Goal: Task Accomplishment & Management: Use online tool/utility

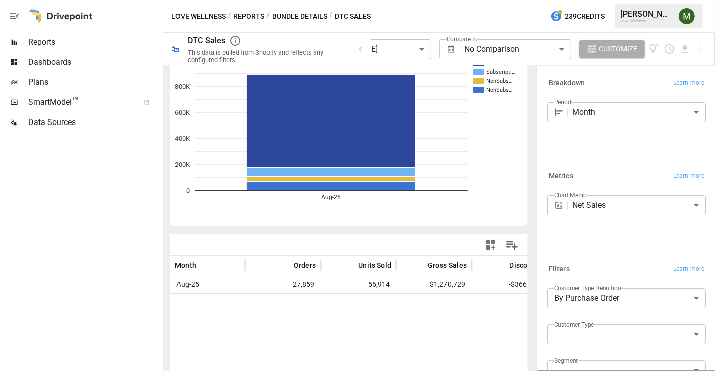
scroll to position [112, 0]
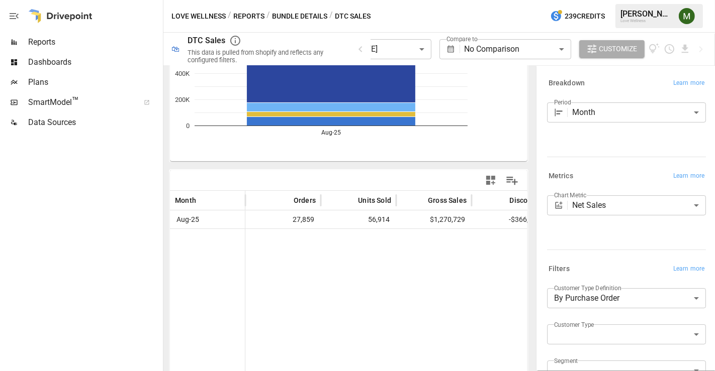
click at [243, 16] on button "Reports" at bounding box center [248, 16] width 31 height 13
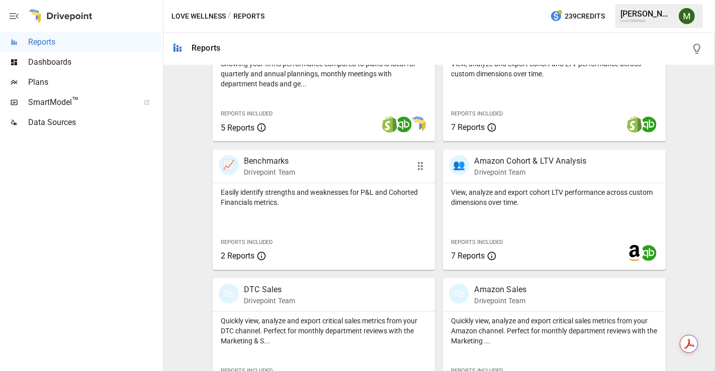
scroll to position [407, 0]
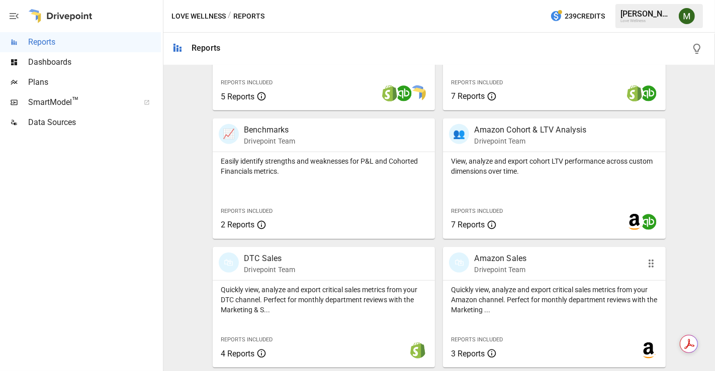
click at [473, 250] on div "🛍 Amazon Sales Drivepoint Team" at bounding box center [554, 263] width 222 height 33
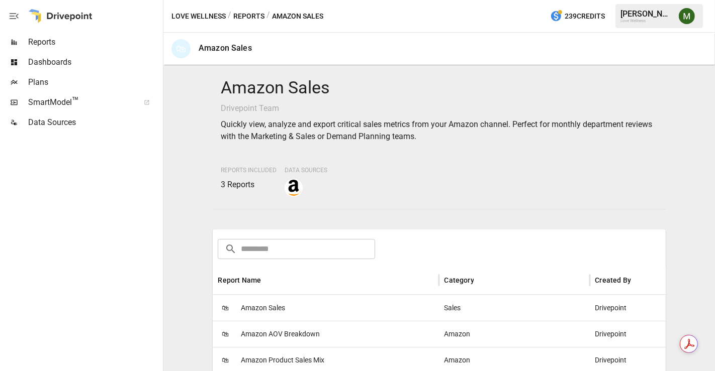
scroll to position [167, 0]
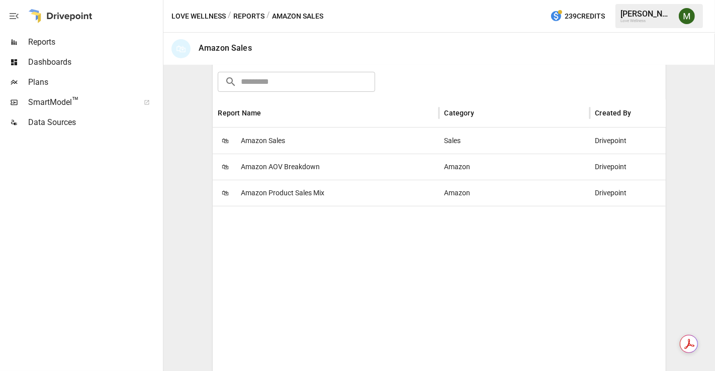
click at [272, 138] on span "Amazon Sales" at bounding box center [263, 141] width 44 height 26
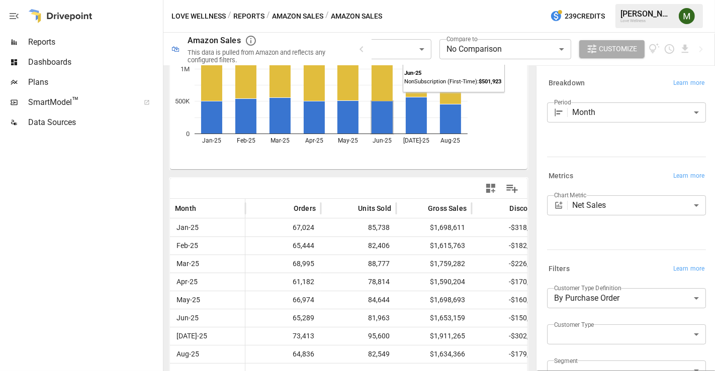
scroll to position [117, 0]
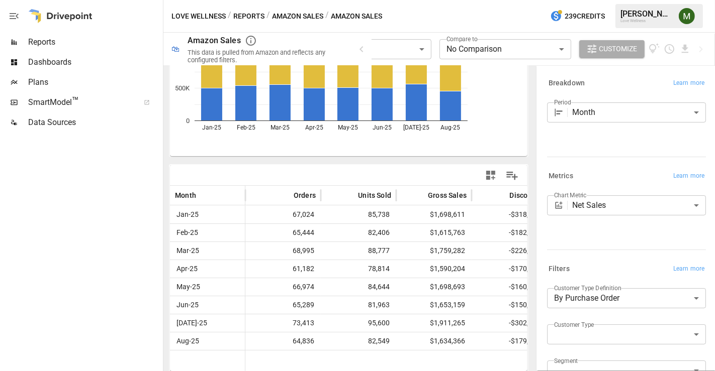
click at [556, 120] on div "Month ***** ​" at bounding box center [626, 113] width 159 height 20
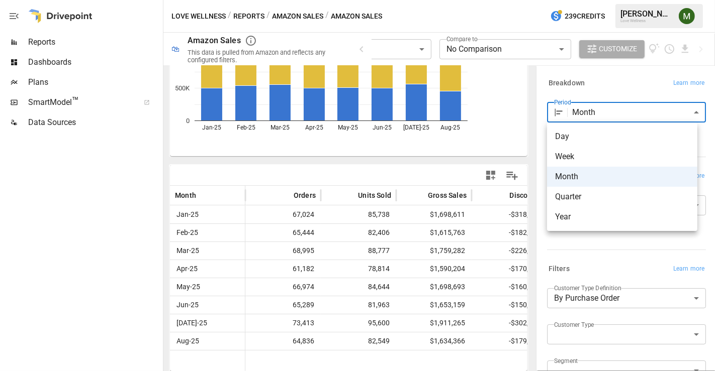
click at [572, 0] on body "**********" at bounding box center [357, 0] width 715 height 0
click at [569, 154] on span "Week" at bounding box center [622, 157] width 134 height 12
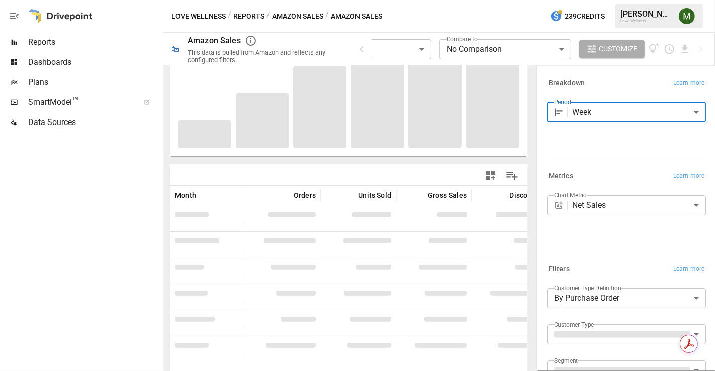
scroll to position [122, 0]
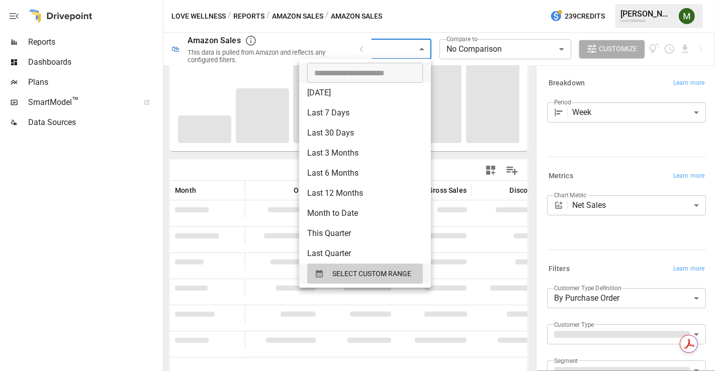
click at [407, 0] on body "**********" at bounding box center [357, 0] width 715 height 0
click at [320, 274] on icon "button" at bounding box center [319, 274] width 7 height 8
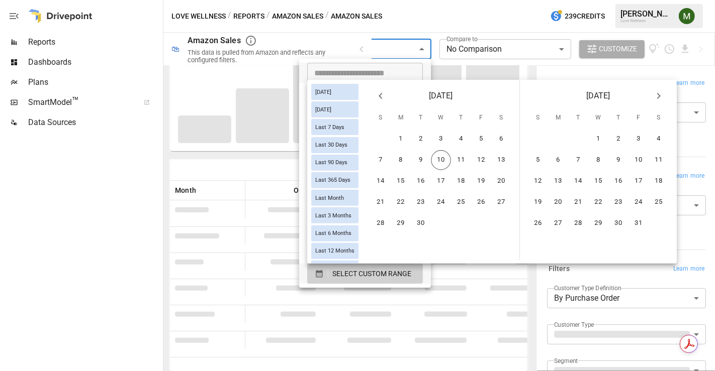
click at [386, 95] on icon "Previous month" at bounding box center [380, 96] width 12 height 12
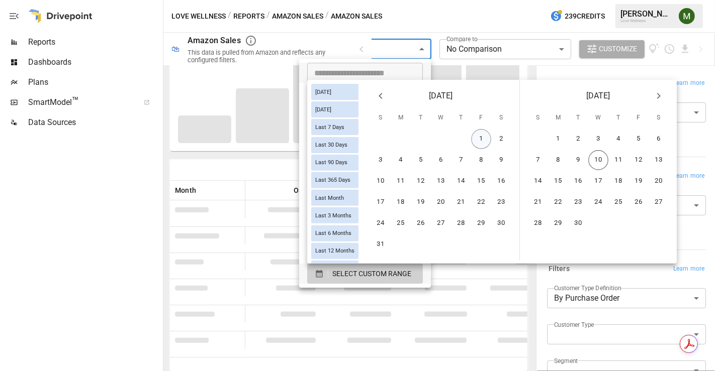
scroll to position [117, 0]
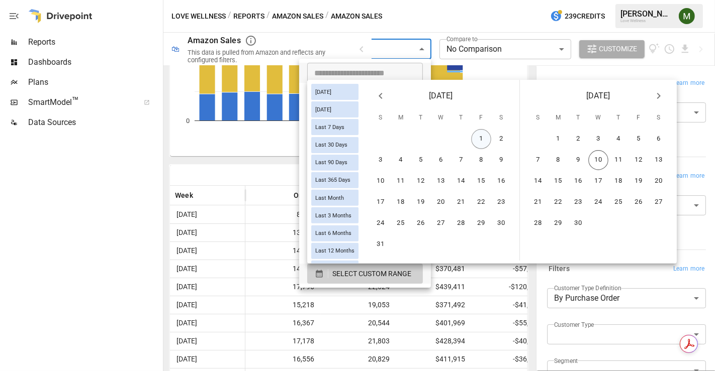
click at [486, 138] on button "1" at bounding box center [481, 139] width 20 height 20
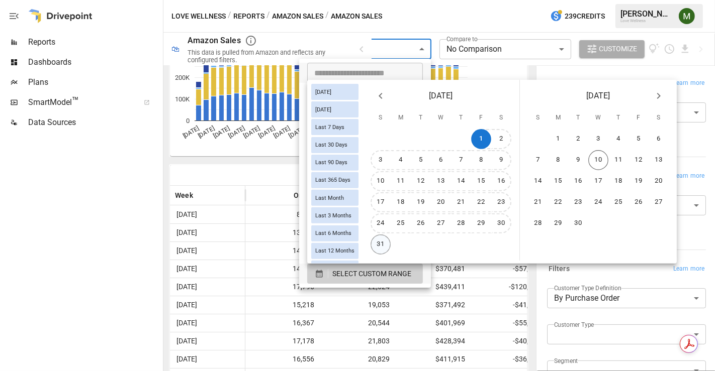
click at [390, 238] on button "31" at bounding box center [380, 245] width 20 height 20
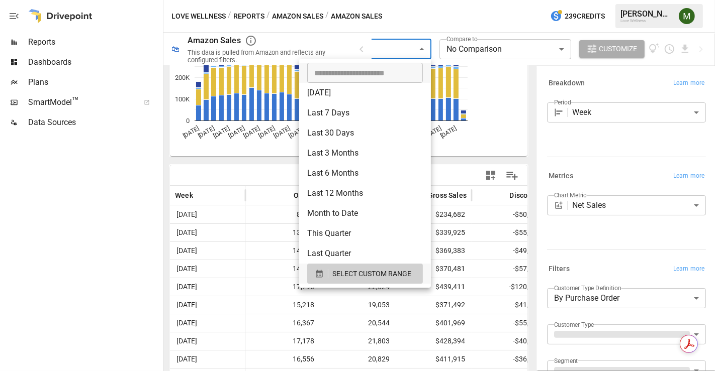
scroll to position [122, 0]
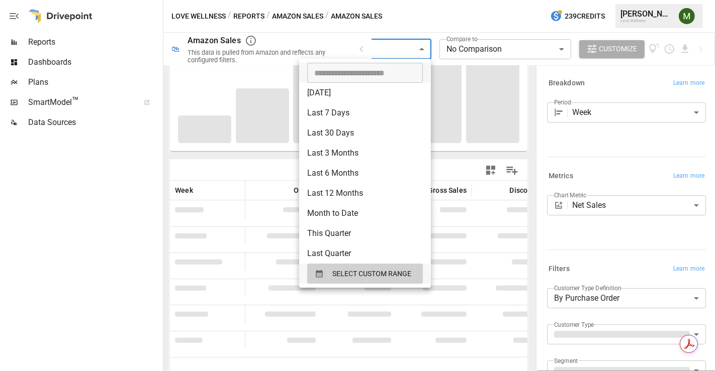
click at [243, 163] on div at bounding box center [357, 185] width 715 height 371
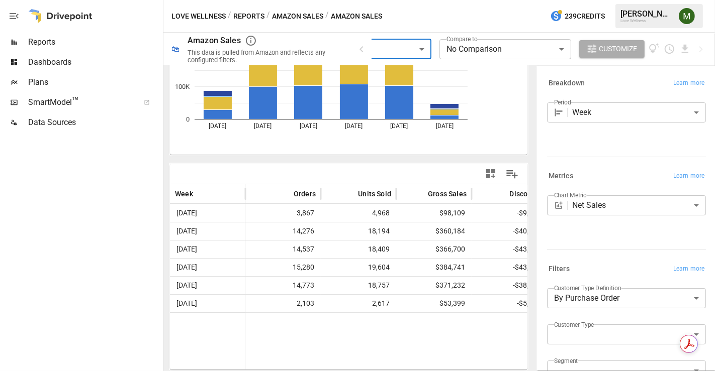
scroll to position [117, 0]
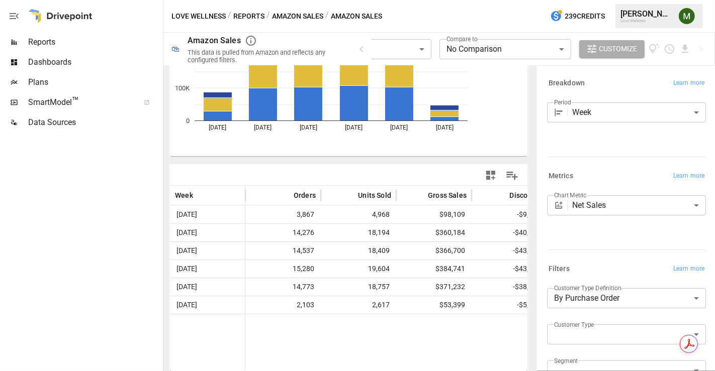
click at [521, 9] on div "Love Wellness / Reports / Amazon Sales / Amazon Sales 239 Credits [PERSON_NAME]…" at bounding box center [438, 16] width 551 height 32
click at [693, 48] on div "**********" at bounding box center [530, 49] width 351 height 33
click at [686, 48] on icon "Download report" at bounding box center [684, 49] width 7 height 8
click at [663, 85] on li "Download as CSV" at bounding box center [667, 89] width 80 height 20
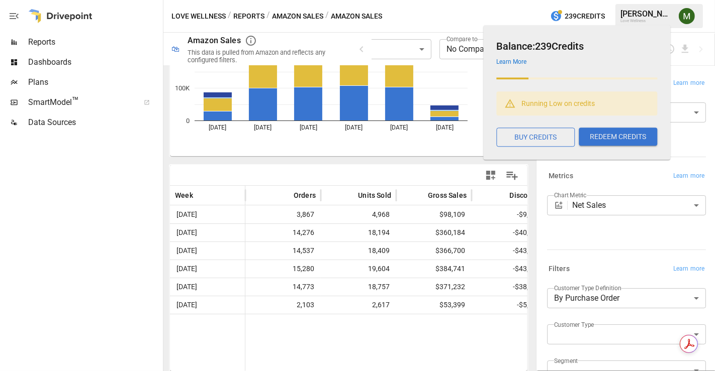
click at [617, 180] on div "Metrics Learn more" at bounding box center [626, 176] width 159 height 14
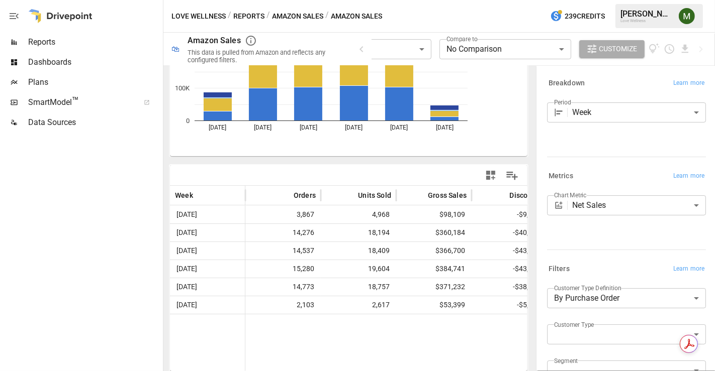
click at [611, 0] on body "**********" at bounding box center [357, 0] width 715 height 0
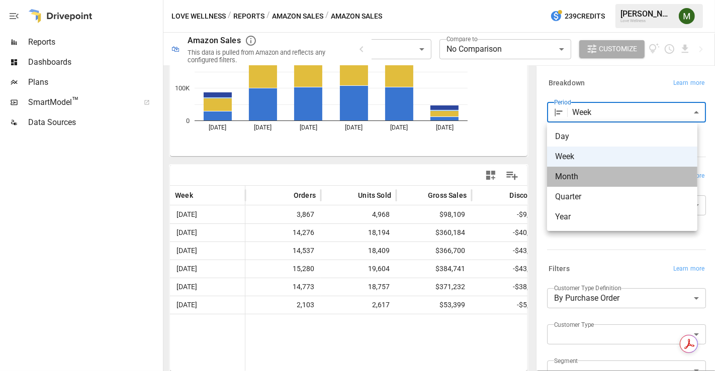
click at [583, 176] on span "Month" at bounding box center [622, 177] width 134 height 12
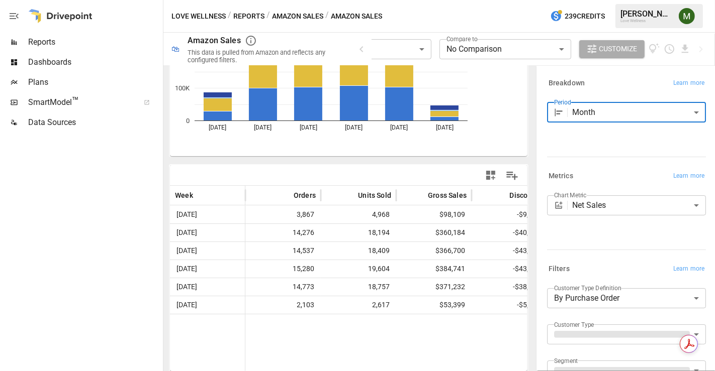
scroll to position [122, 0]
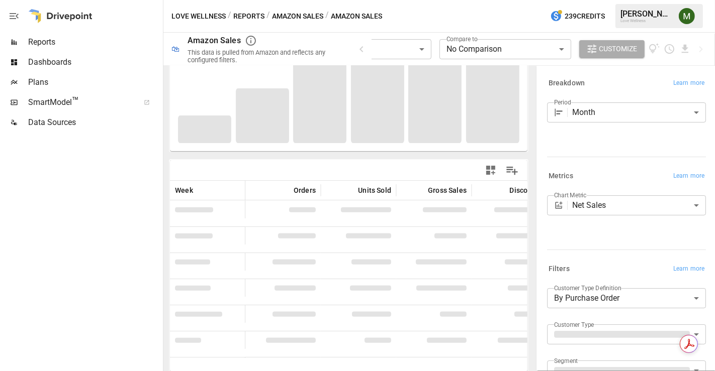
click at [584, 82] on div "Breakdown Learn more" at bounding box center [626, 83] width 159 height 14
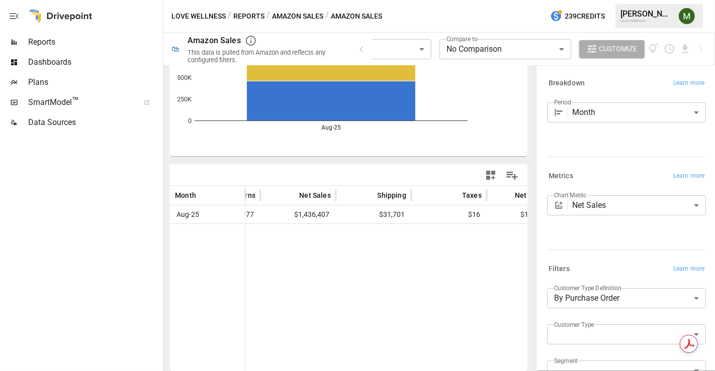
scroll to position [0, 362]
click at [582, 0] on body "**********" at bounding box center [357, 0] width 715 height 0
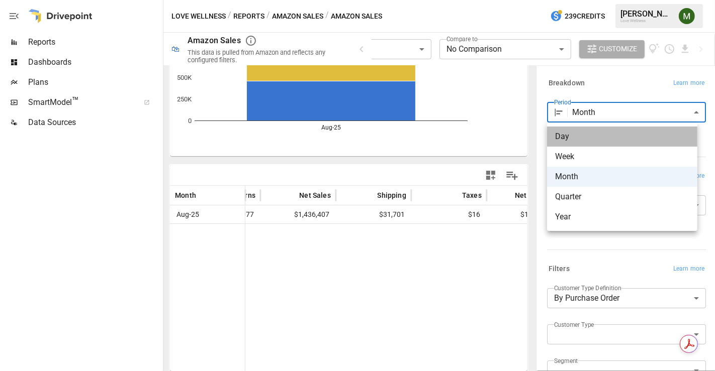
click at [574, 143] on li "Day" at bounding box center [622, 137] width 150 height 20
type input "***"
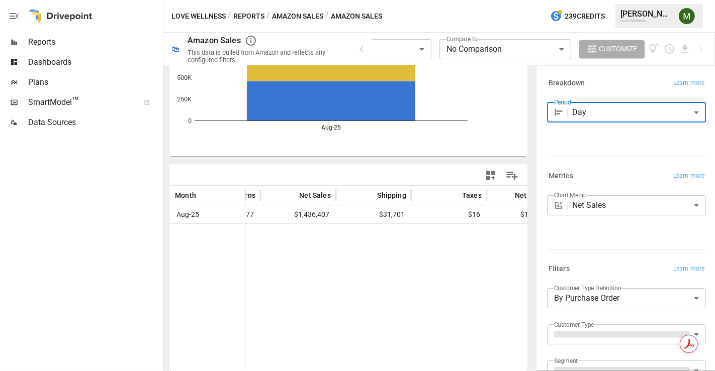
scroll to position [122, 0]
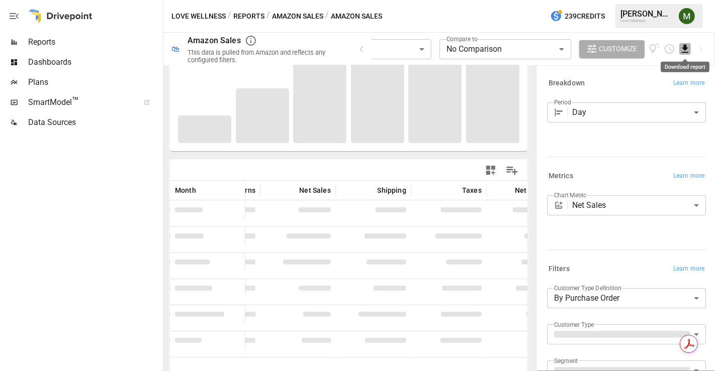
click at [683, 53] on icon "Download report" at bounding box center [685, 49] width 12 height 12
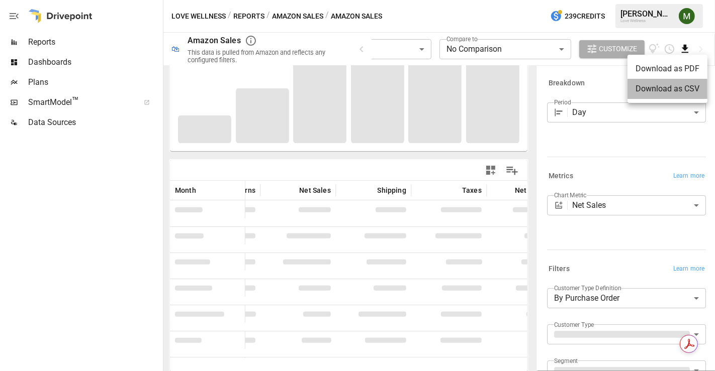
click at [661, 83] on li "Download as CSV" at bounding box center [667, 89] width 80 height 20
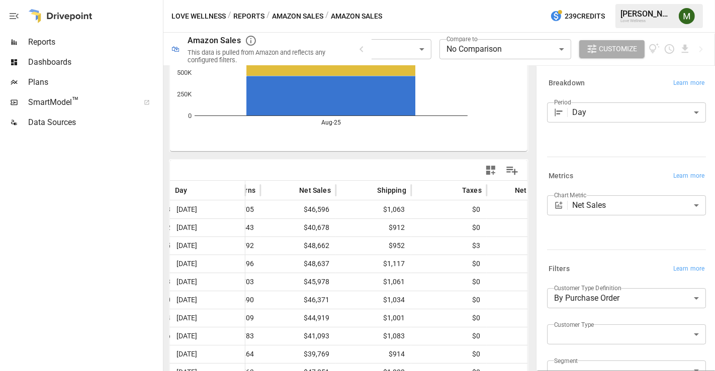
scroll to position [117, 0]
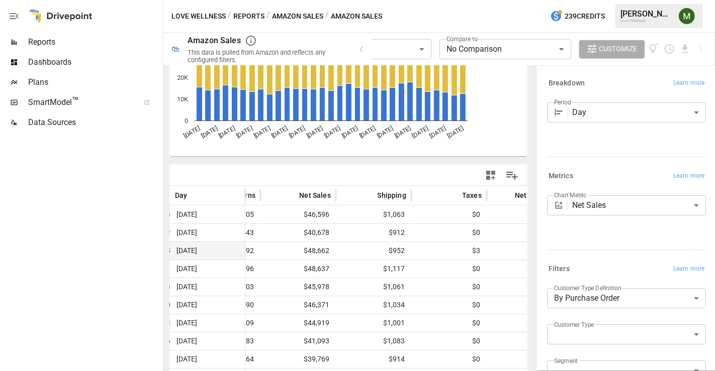
click at [414, 245] on div "$3" at bounding box center [448, 251] width 75 height 18
